Goal: Find contact information: Find contact information

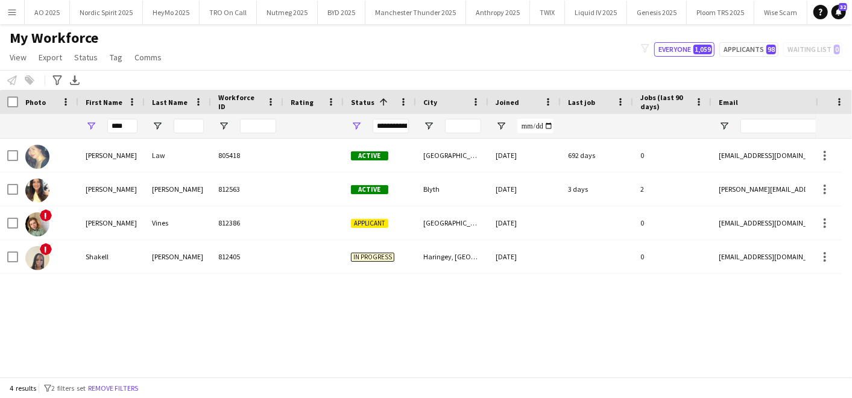
click at [238, 91] on div "Workforce ID" at bounding box center [247, 102] width 58 height 24
click at [131, 119] on input "****" at bounding box center [122, 126] width 30 height 14
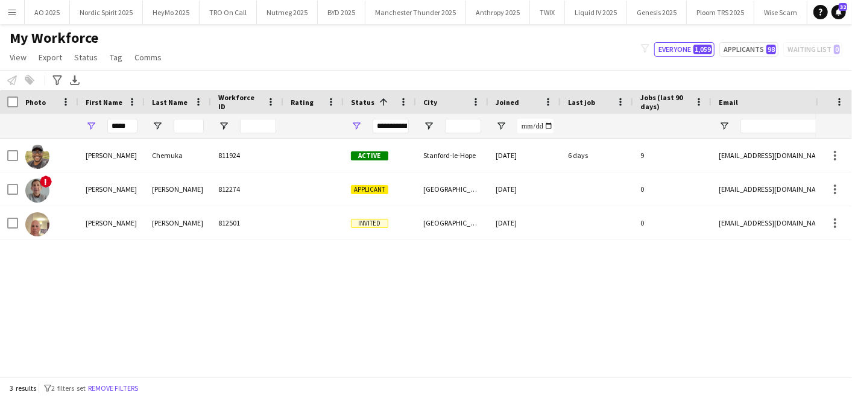
click at [99, 271] on div "[PERSON_NAME] 811924 Active Stanford-le-Hope [DATE] 6 days 9 [EMAIL_ADDRESS][DO…" at bounding box center [408, 253] width 816 height 228
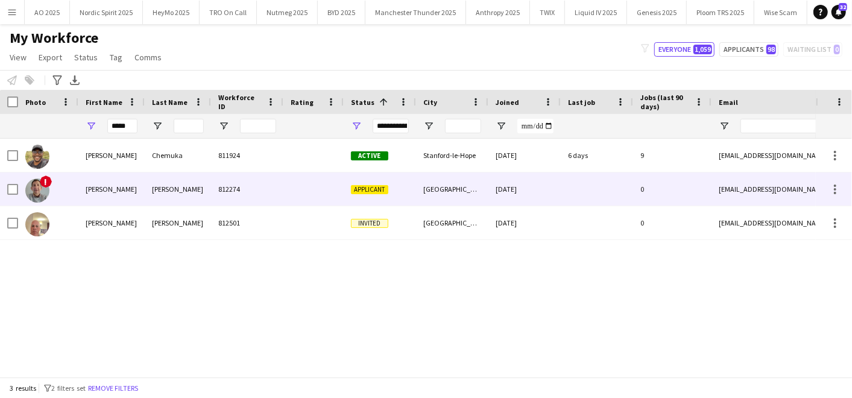
click at [96, 198] on div "[PERSON_NAME]" at bounding box center [111, 188] width 66 height 33
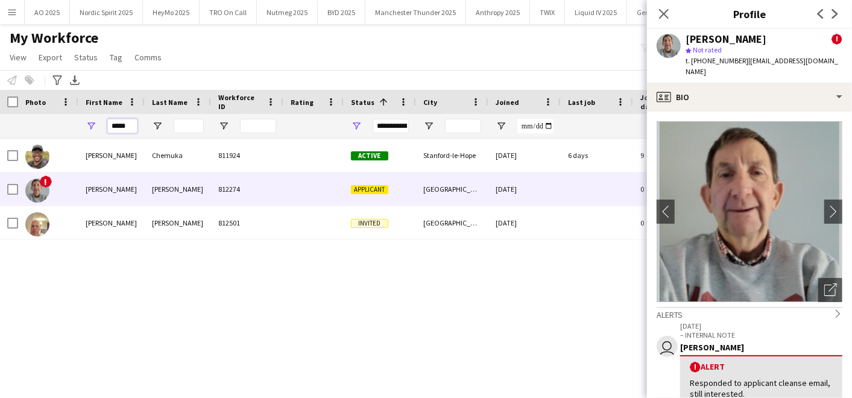
click at [24, 120] on div "*****" at bounding box center [653, 126] width 1307 height 24
type input "*"
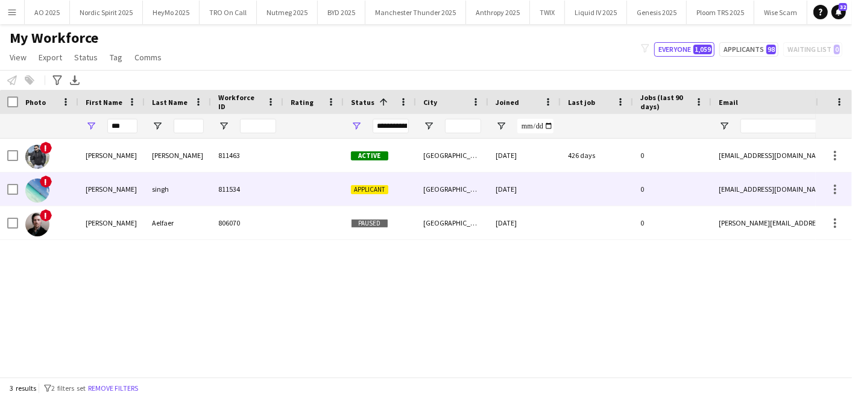
click at [95, 177] on div "[PERSON_NAME]" at bounding box center [111, 188] width 66 height 33
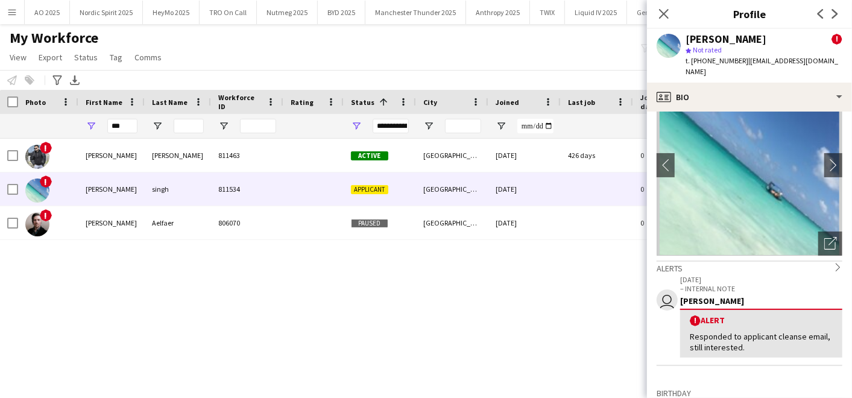
scroll to position [46, 0]
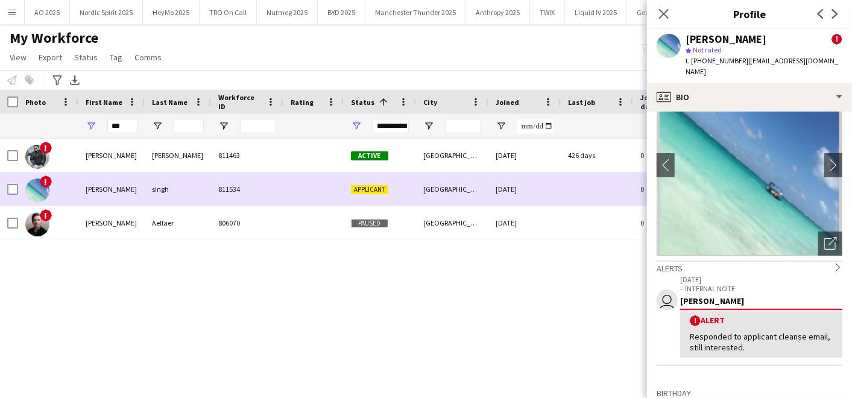
click at [109, 187] on div "[PERSON_NAME]" at bounding box center [111, 188] width 66 height 33
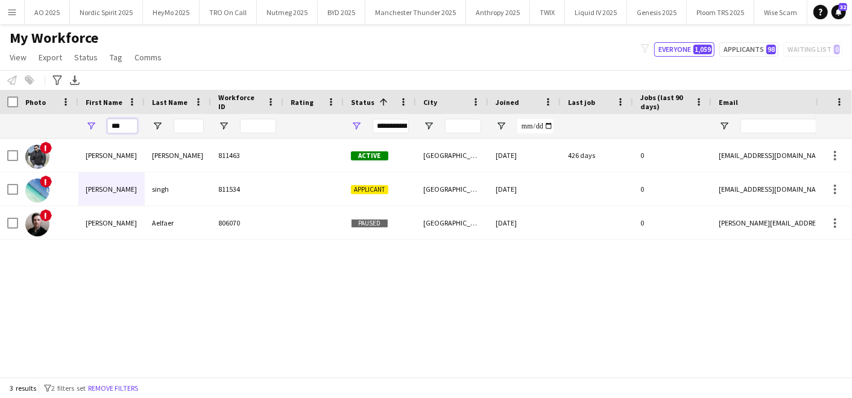
click at [130, 125] on input "***" at bounding box center [122, 126] width 30 height 14
type input "*"
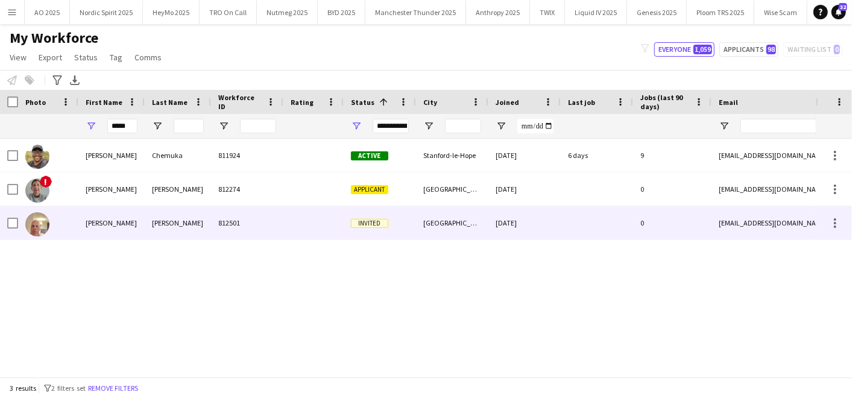
click at [89, 239] on div "[PERSON_NAME]" at bounding box center [111, 222] width 66 height 33
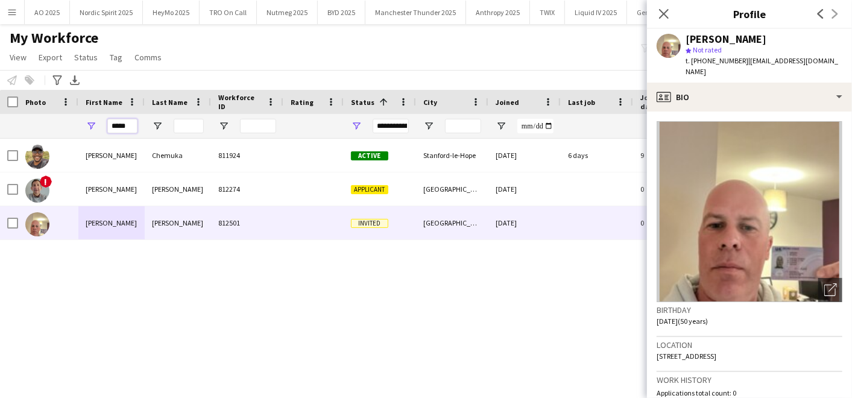
drag, startPoint x: 48, startPoint y: 115, endPoint x: 0, endPoint y: 97, distance: 51.3
click at [0, 97] on html "Menu Boards Boards Boards All jobs Status Workforce Workforce My Workforce Recr…" at bounding box center [426, 199] width 852 height 398
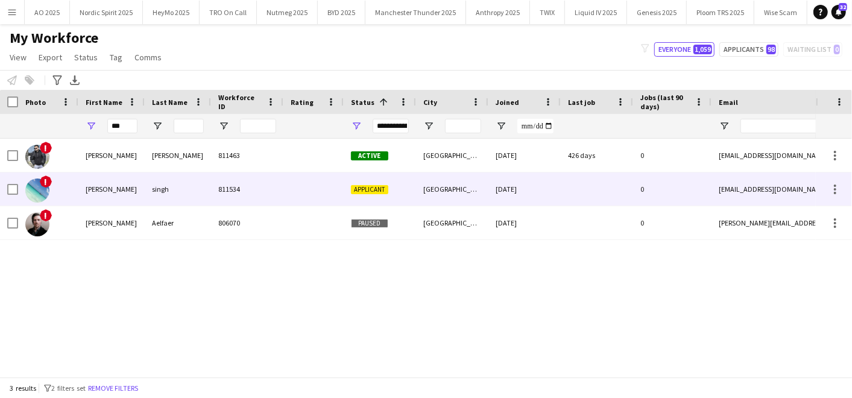
click at [118, 187] on div "[PERSON_NAME]" at bounding box center [111, 188] width 66 height 33
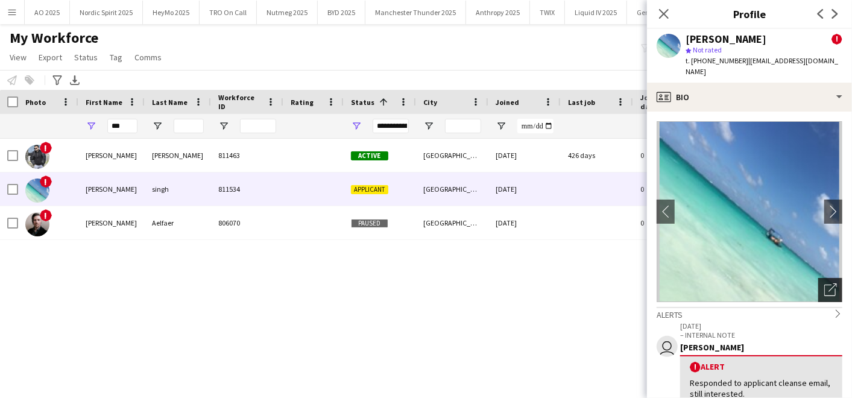
click at [824, 283] on icon "Open photos pop-in" at bounding box center [830, 289] width 13 height 13
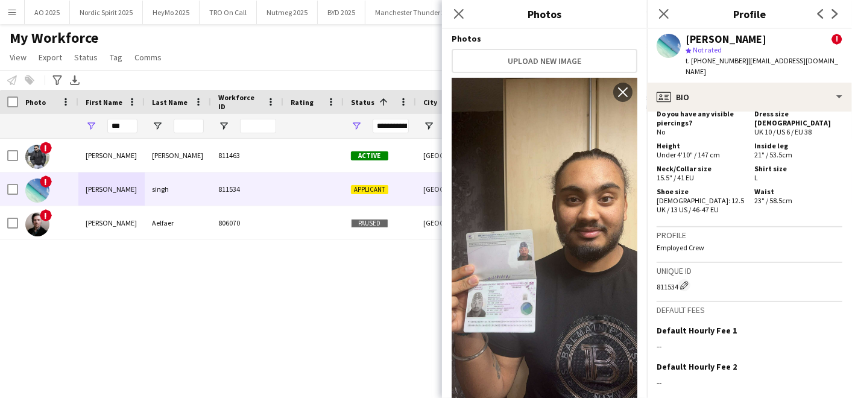
scroll to position [723, 0]
click at [289, 261] on div "! [PERSON_NAME] 811463 Active [GEOGRAPHIC_DATA] [DATE] 426 days 0 [EMAIL_ADDRES…" at bounding box center [408, 253] width 816 height 228
drag, startPoint x: 133, startPoint y: 122, endPoint x: -3, endPoint y: 109, distance: 136.3
click at [0, 109] on html "Menu Boards Boards Boards All jobs Status Workforce Workforce My Workforce Recr…" at bounding box center [426, 199] width 852 height 398
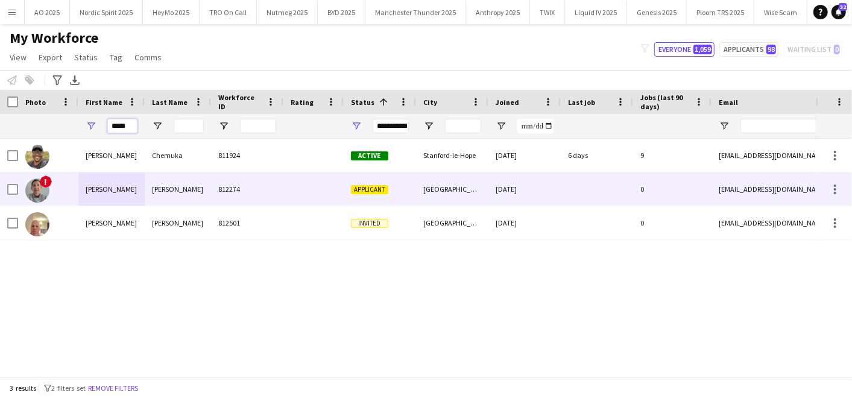
type input "*****"
click at [94, 196] on div "[PERSON_NAME]" at bounding box center [111, 188] width 66 height 33
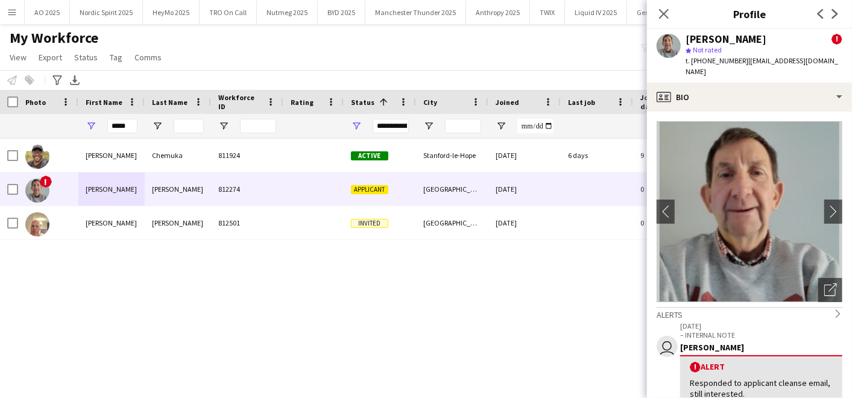
drag, startPoint x: 742, startPoint y: 58, endPoint x: 802, endPoint y: 57, distance: 60.3
click at [802, 57] on span "| [EMAIL_ADDRESS][DOMAIN_NAME]" at bounding box center [762, 66] width 153 height 20
copy span "[EMAIL_ADDRESS][DOMAIN_NAME]"
